Goal: Task Accomplishment & Management: Complete application form

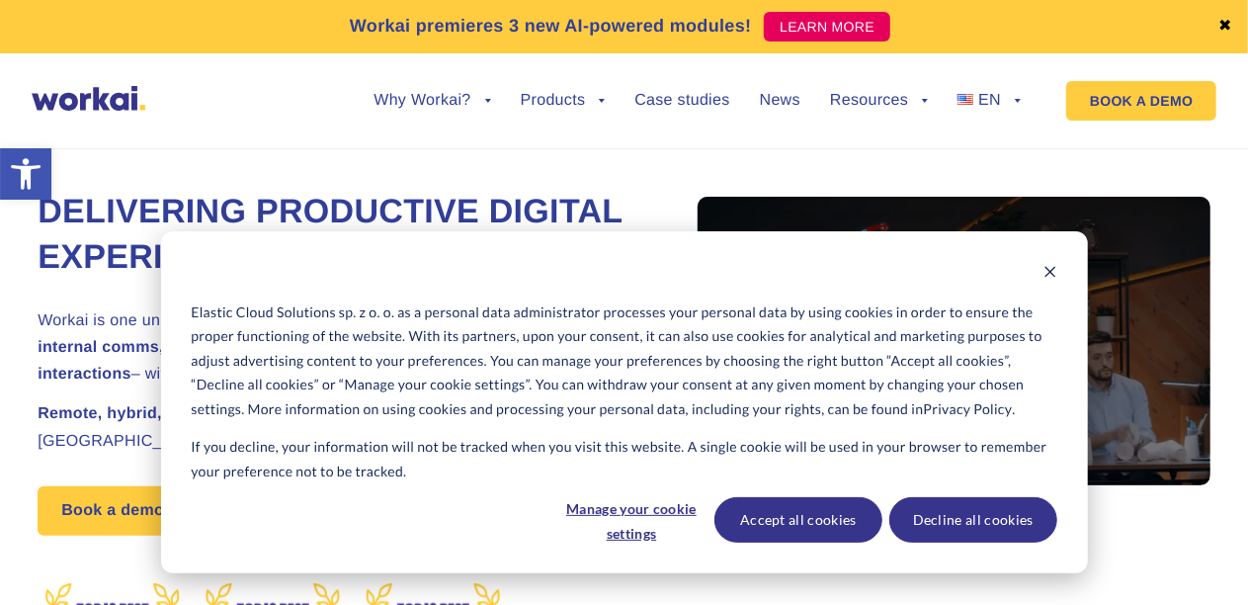
click at [1219, 22] on link "✖" at bounding box center [1225, 27] width 14 height 16
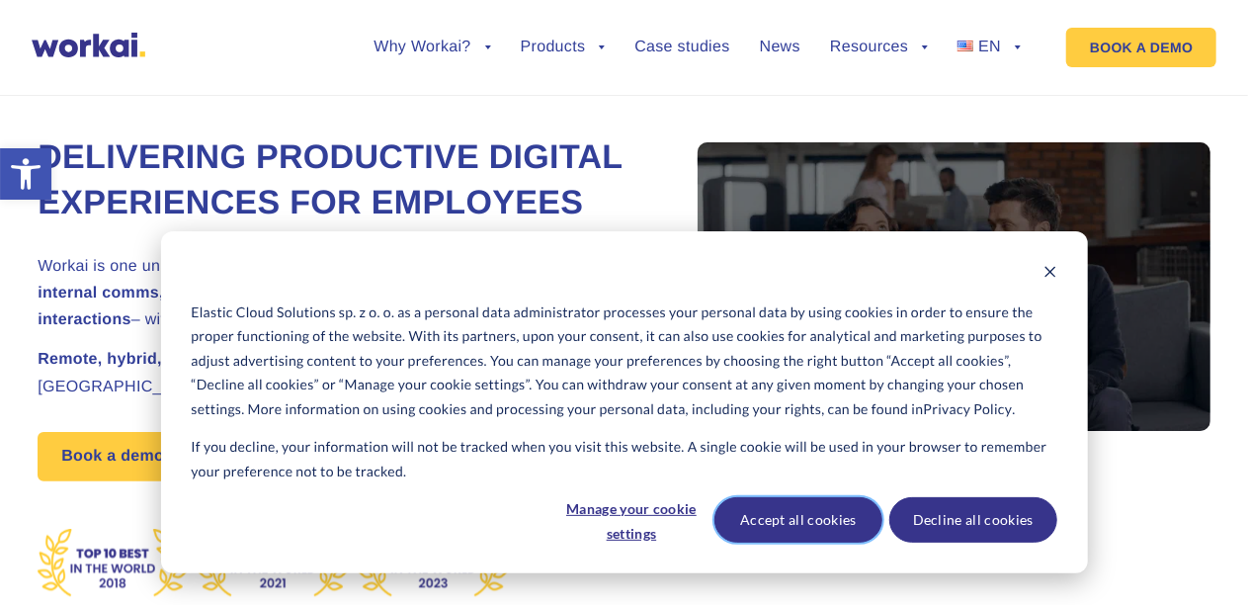
click at [820, 527] on button "Accept all cookies" at bounding box center [798, 519] width 168 height 45
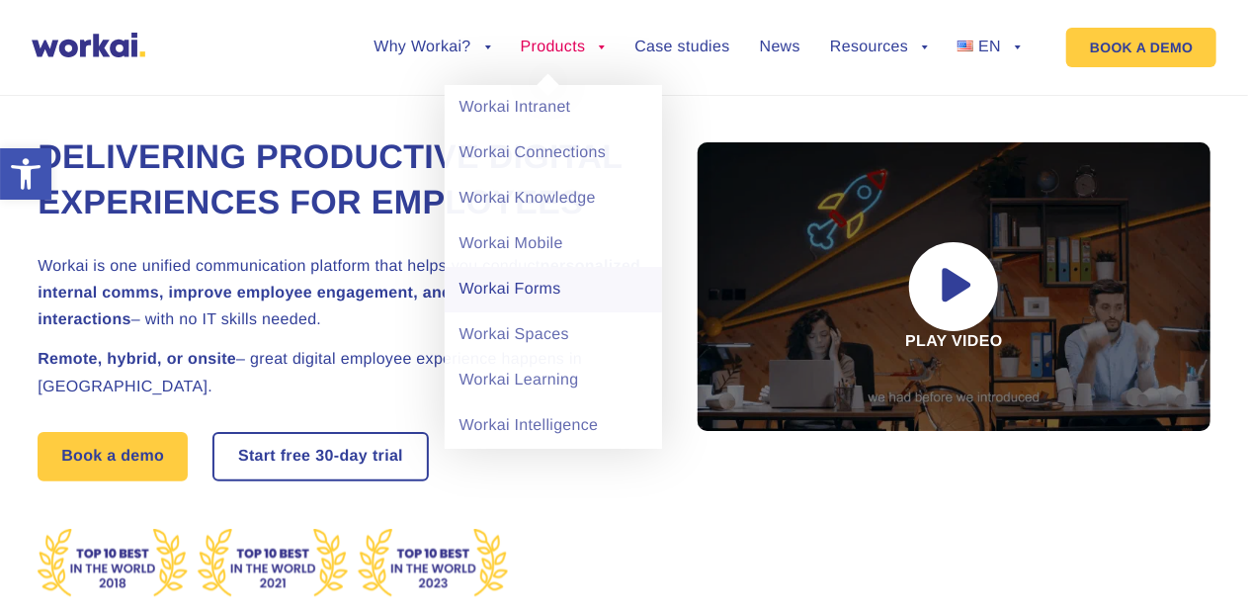
click at [537, 299] on link "Workai Forms" at bounding box center [553, 289] width 217 height 45
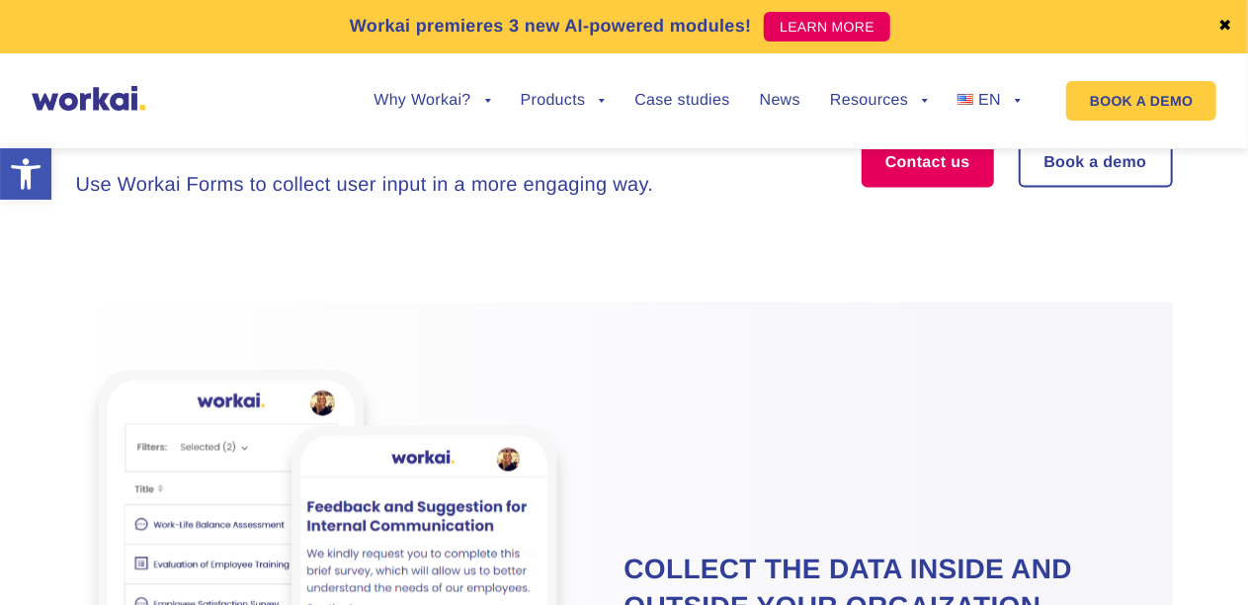
scroll to position [8409, 0]
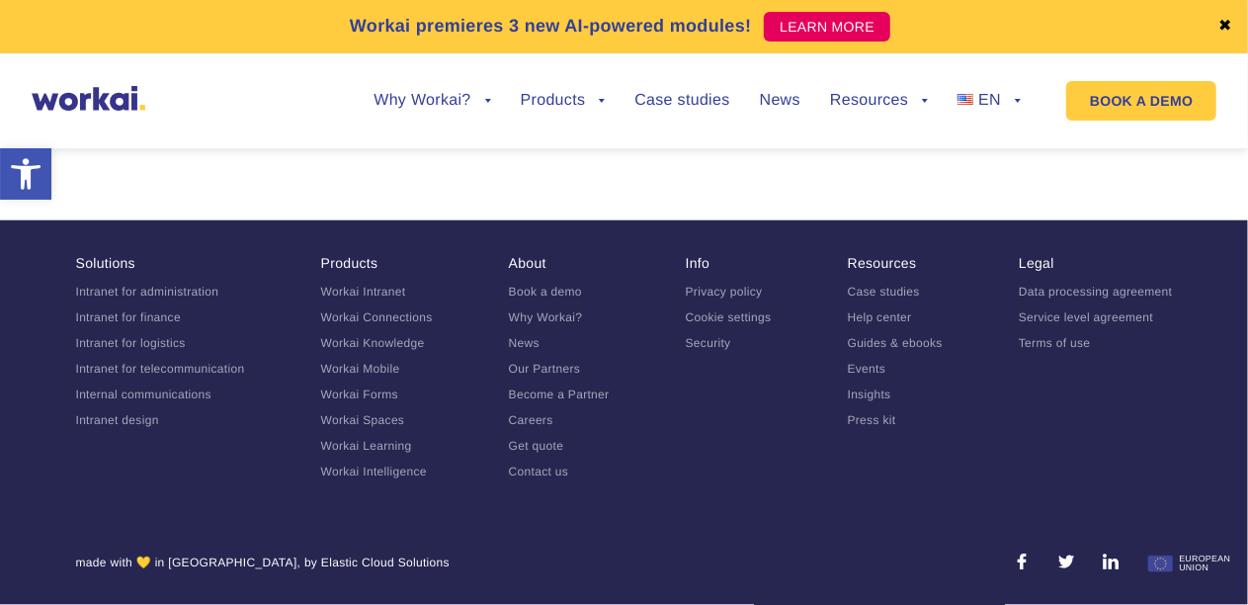
click at [531, 420] on link "Careers" at bounding box center [531, 420] width 44 height 14
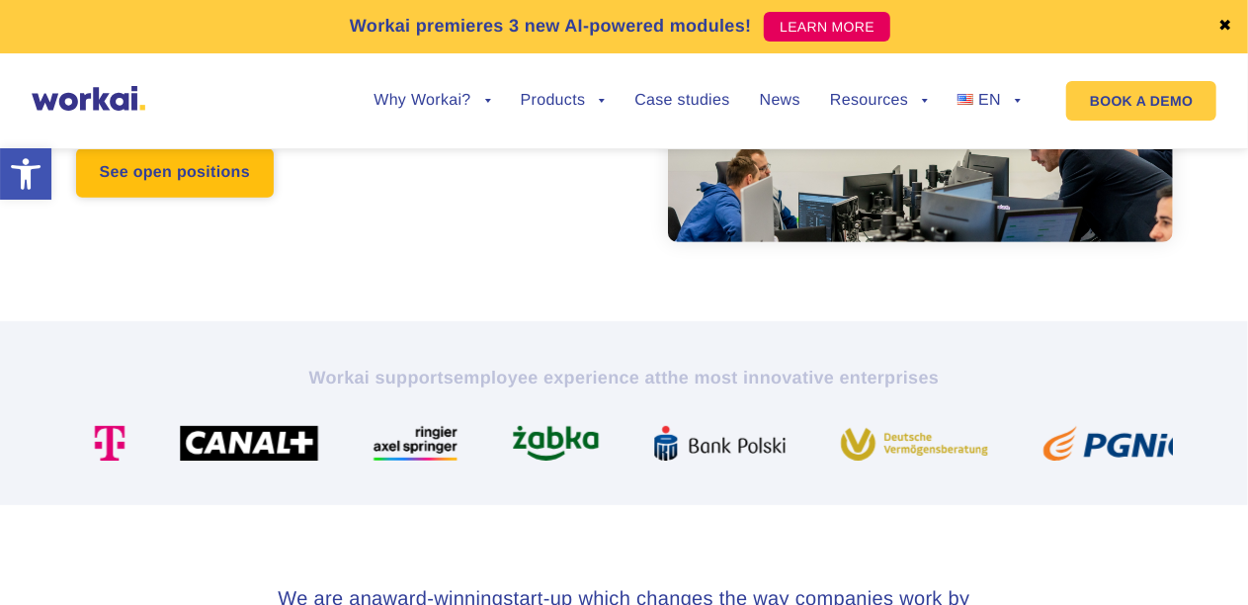
click at [235, 170] on link "See open positions" at bounding box center [175, 172] width 198 height 49
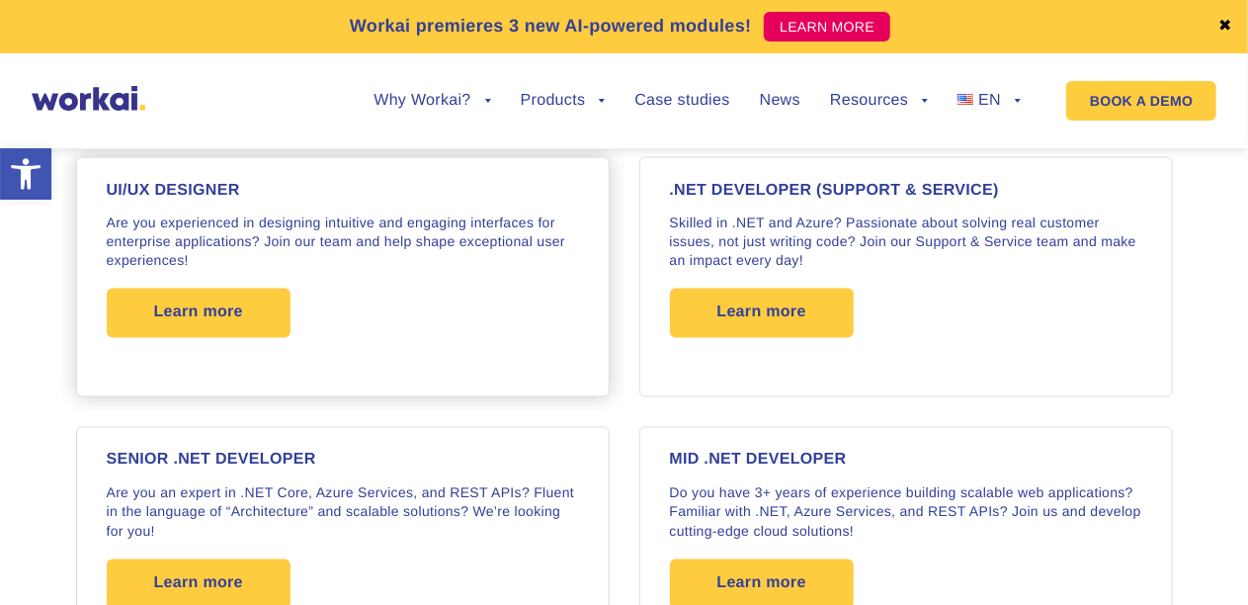
scroll to position [1085, 0]
